Goal: Navigation & Orientation: Find specific page/section

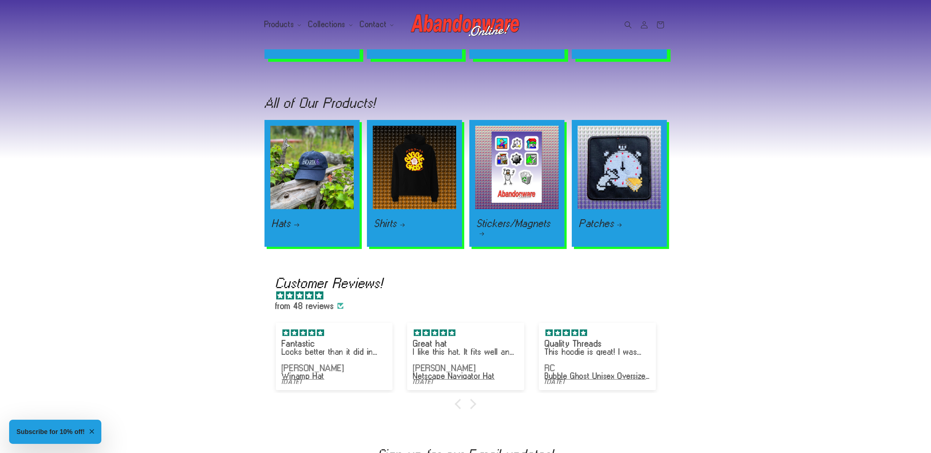
scroll to position [0, 931]
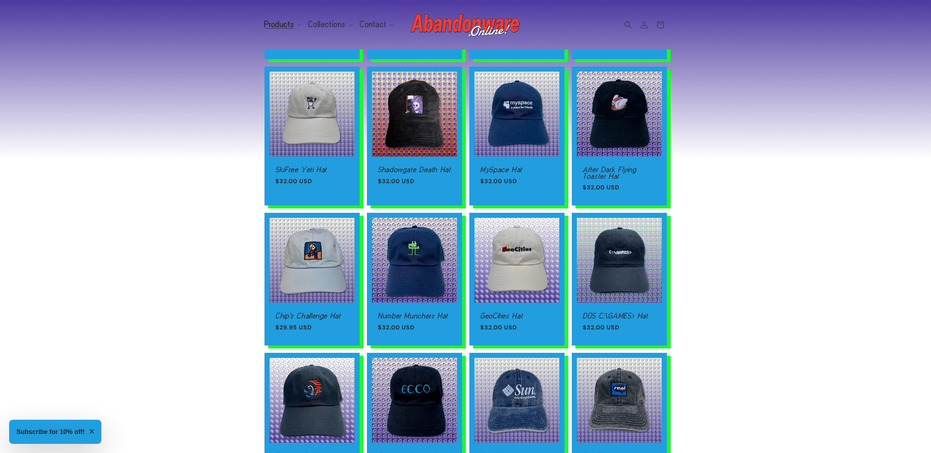
scroll to position [361, 0]
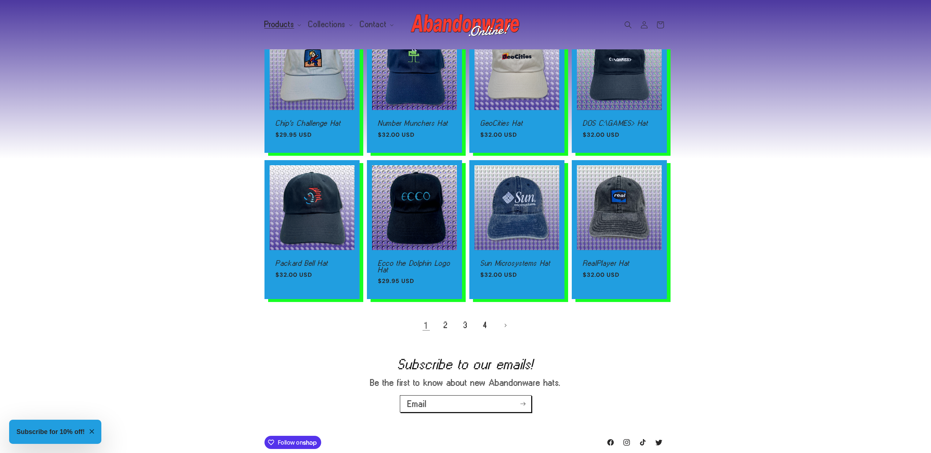
click at [436, 324] on ul "1 2 3 4" at bounding box center [465, 325] width 402 height 16
click at [442, 327] on link "2" at bounding box center [446, 325] width 16 height 16
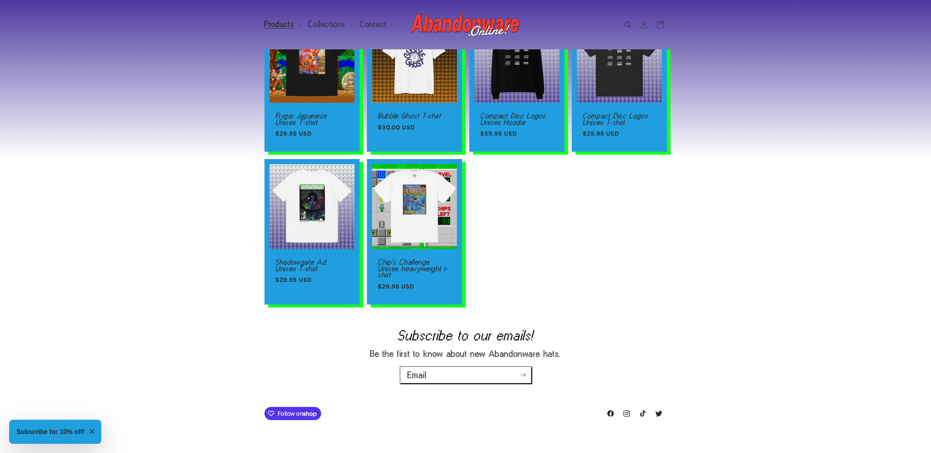
scroll to position [9, 0]
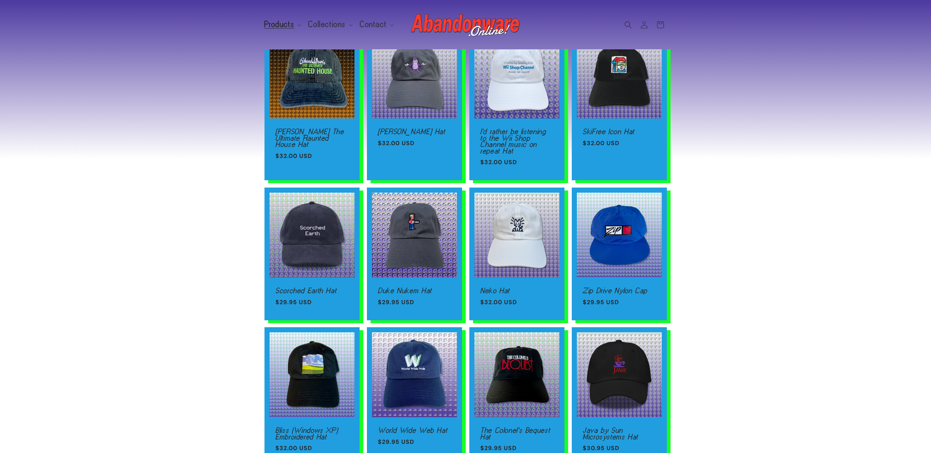
scroll to position [275, 0]
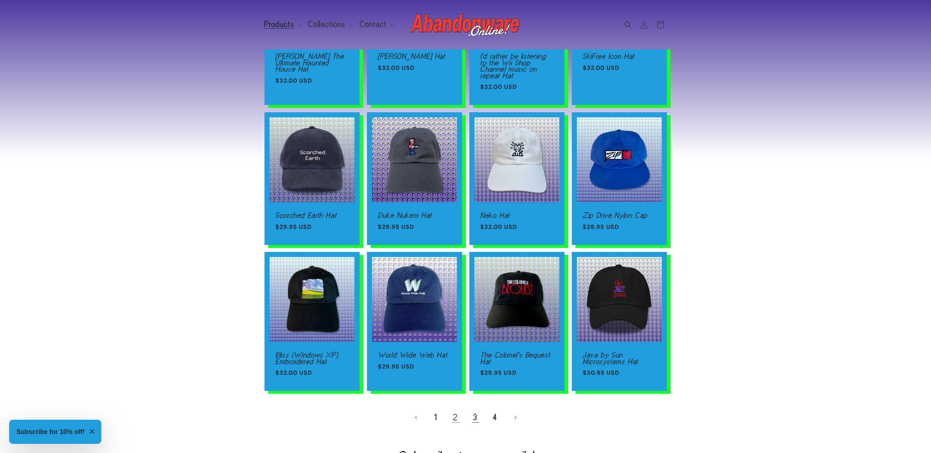
click at [474, 418] on link "3" at bounding box center [475, 418] width 16 height 16
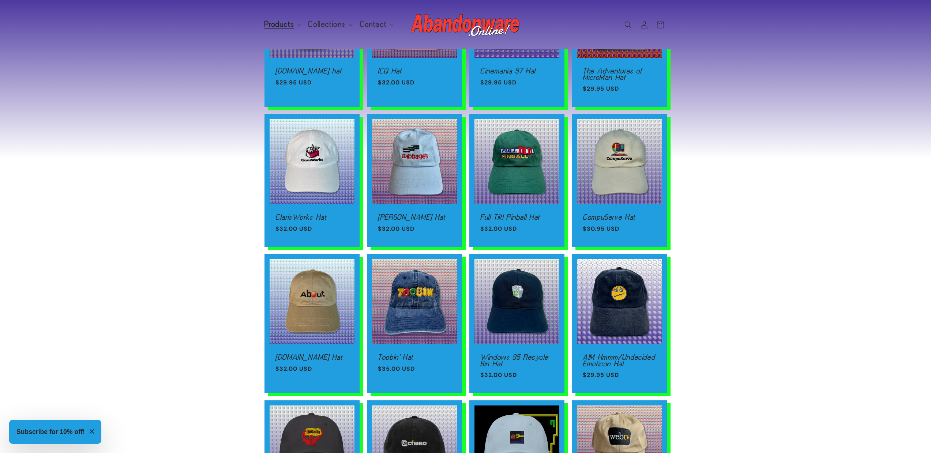
scroll to position [323, 0]
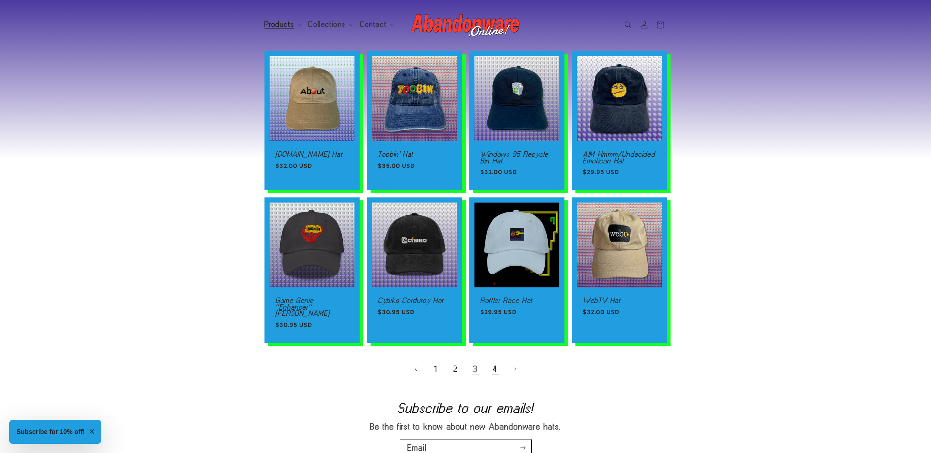
click at [493, 363] on link "4" at bounding box center [495, 369] width 16 height 16
